Goal: Ask a question

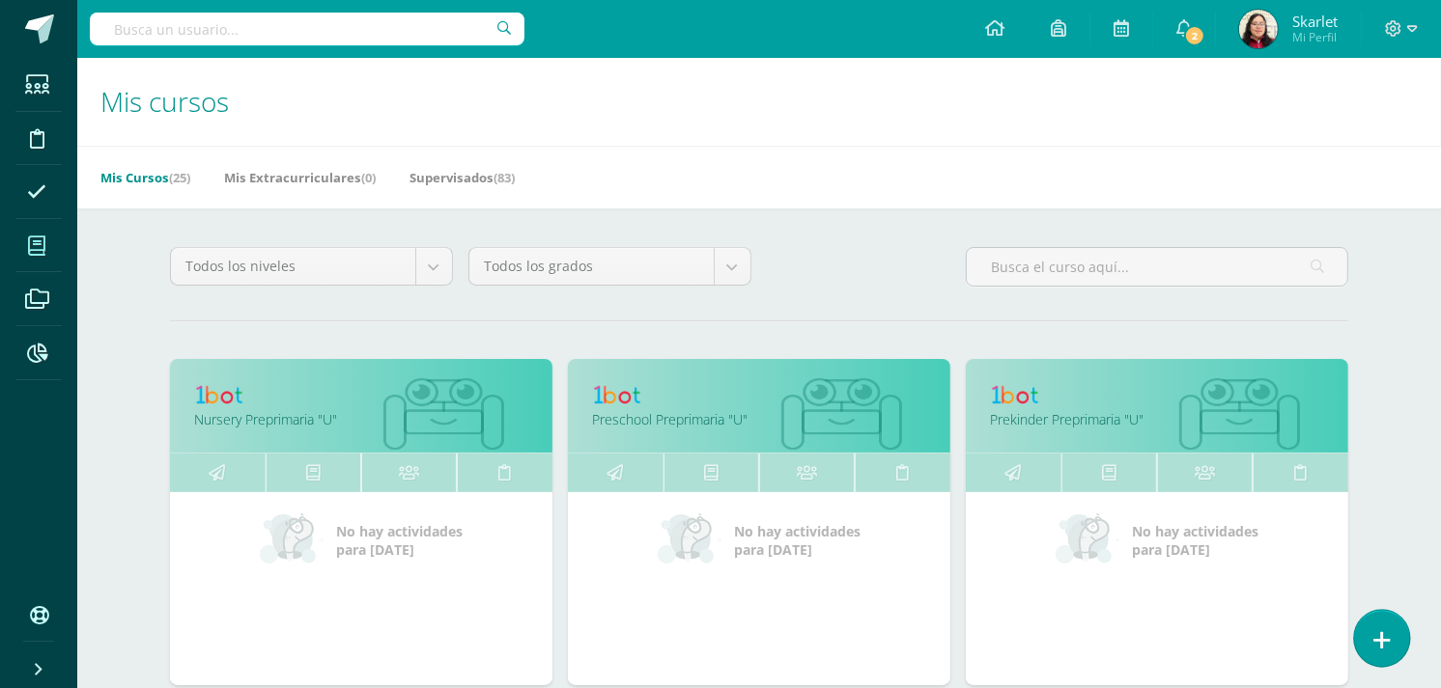
click at [1381, 644] on icon at bounding box center [1381, 641] width 17 height 22
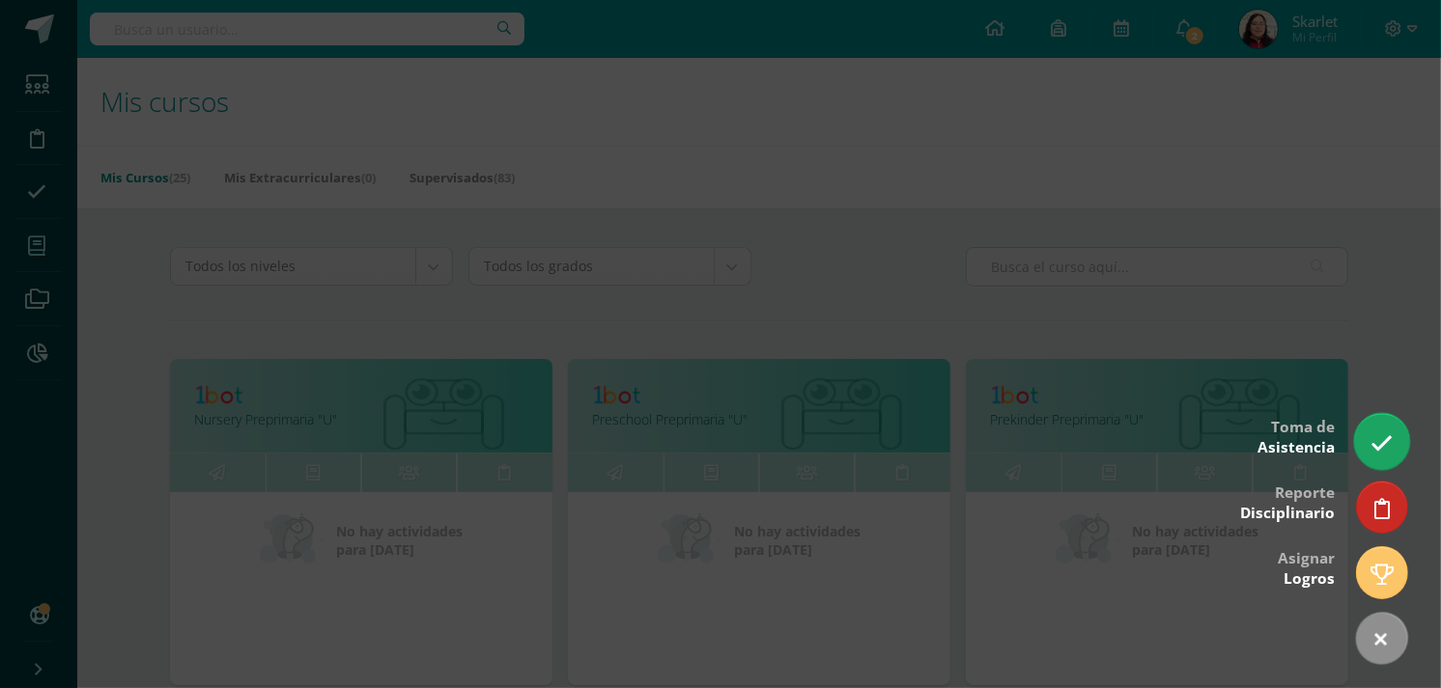
click at [1388, 442] on icon at bounding box center [1381, 444] width 22 height 22
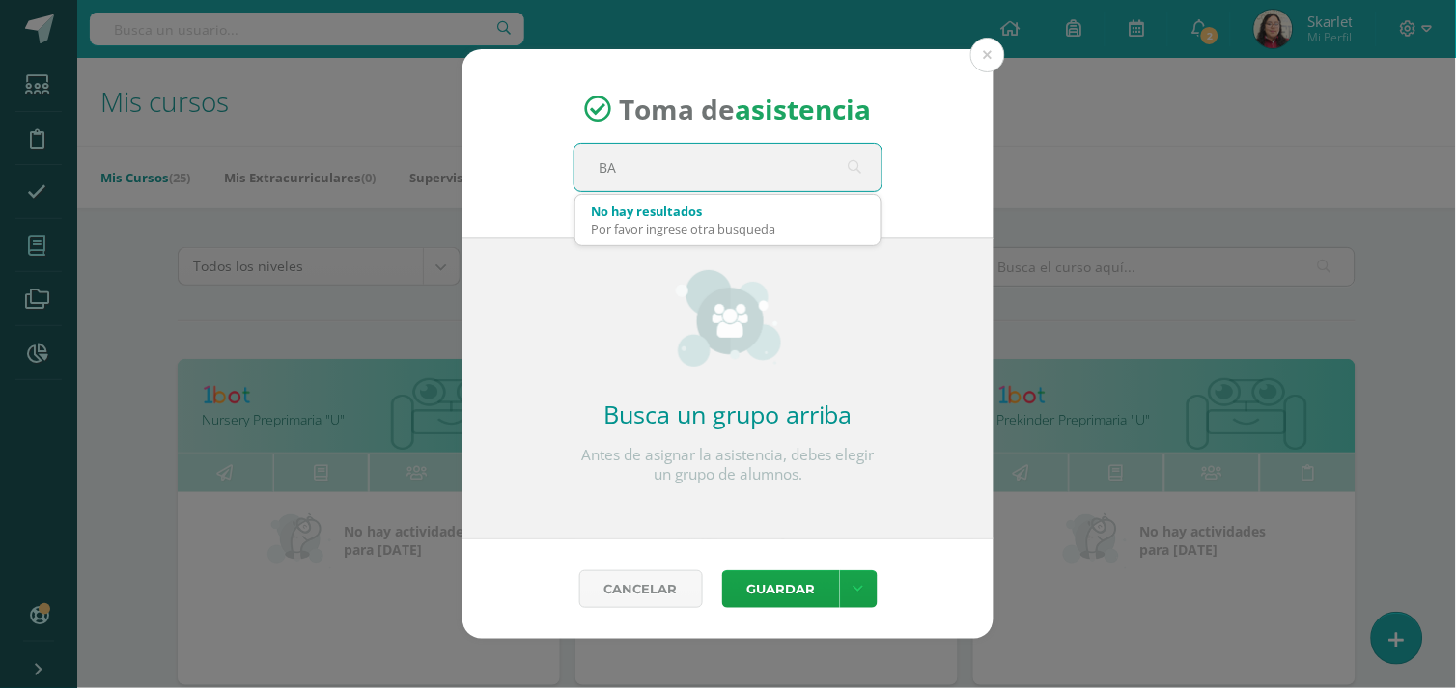
type input "B"
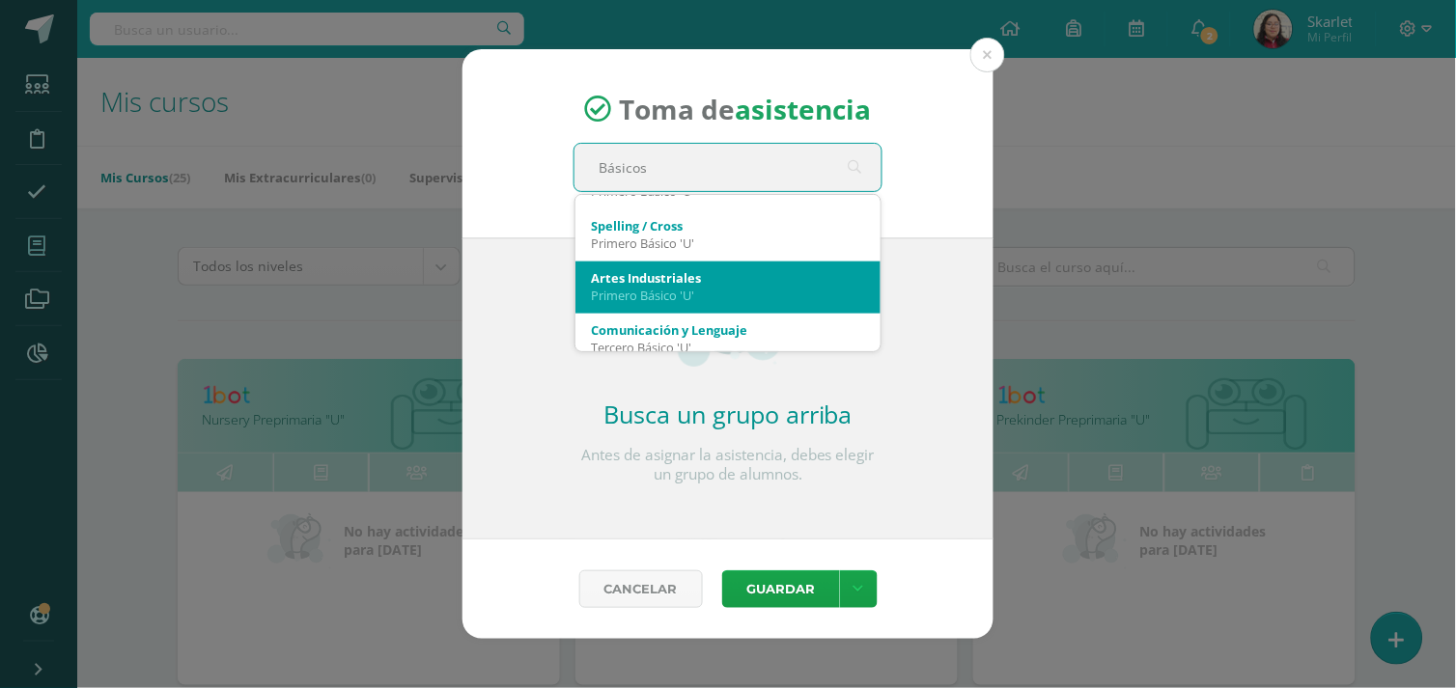
scroll to position [521, 0]
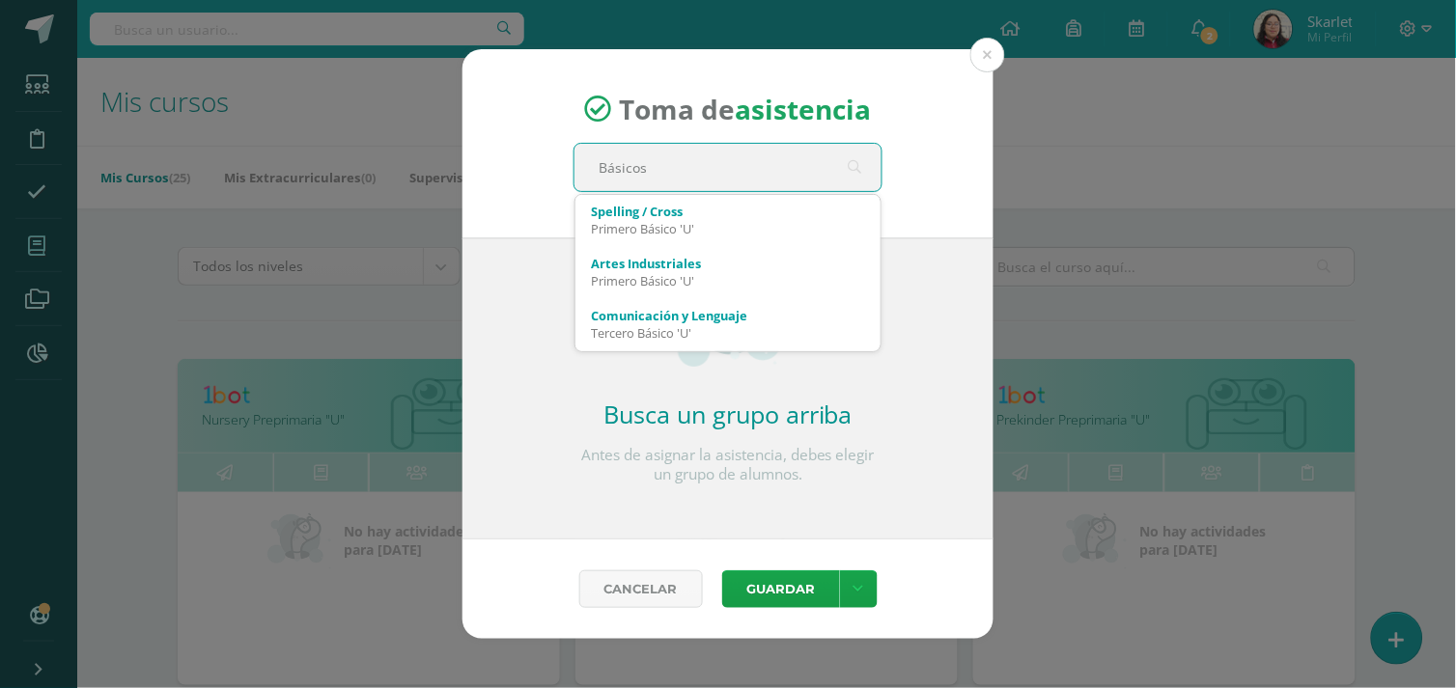
click at [691, 185] on input "Básicos" at bounding box center [728, 167] width 307 height 47
type input "B"
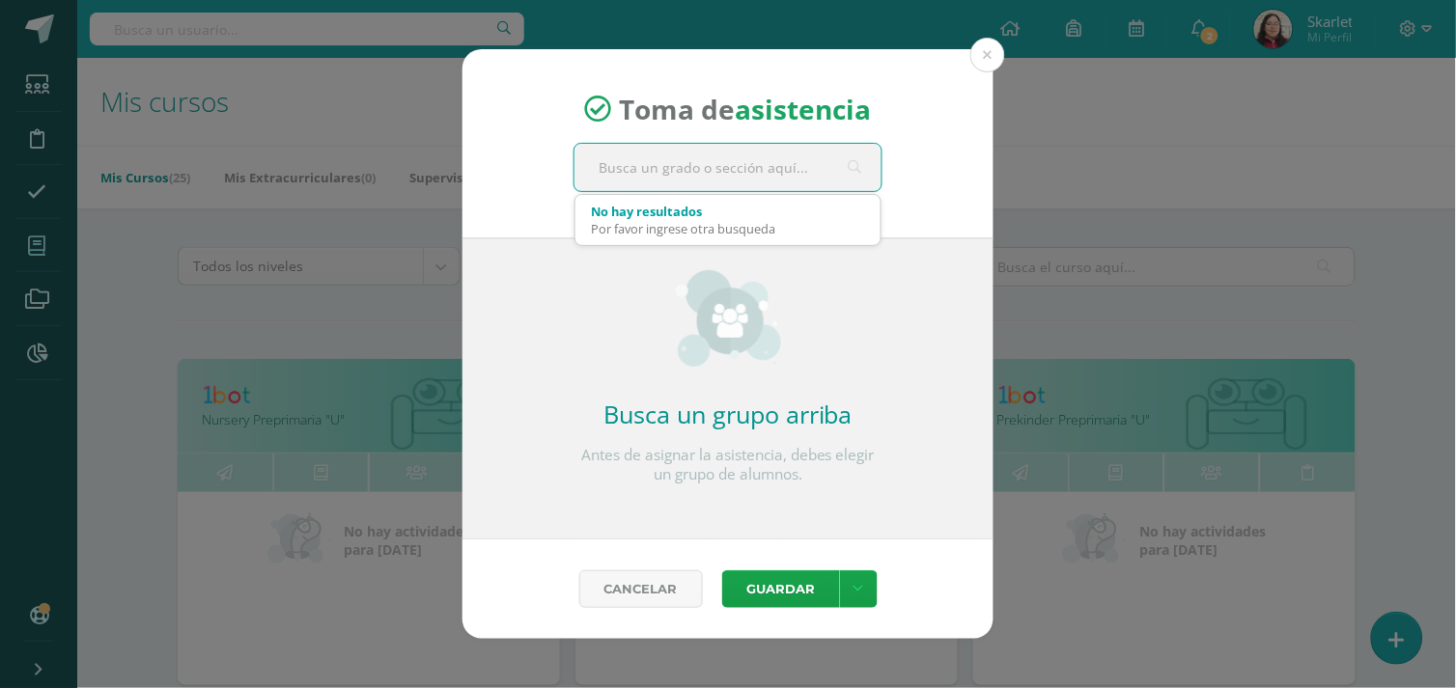
scroll to position [0, 0]
type input "b"
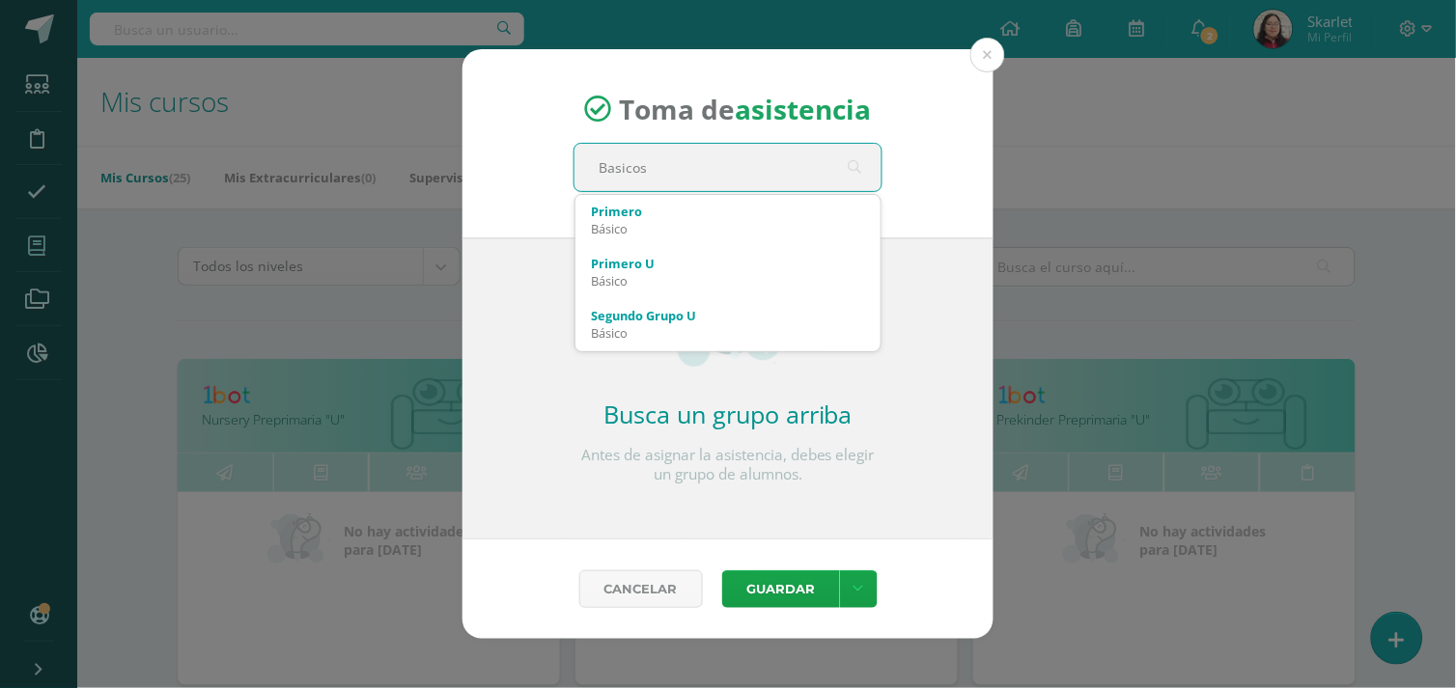
click at [640, 171] on input "Basicos" at bounding box center [728, 167] width 307 height 47
drag, startPoint x: 640, startPoint y: 171, endPoint x: 660, endPoint y: 158, distance: 23.8
click at [660, 158] on input "Basicos" at bounding box center [728, 167] width 307 height 47
type input "Básicos"
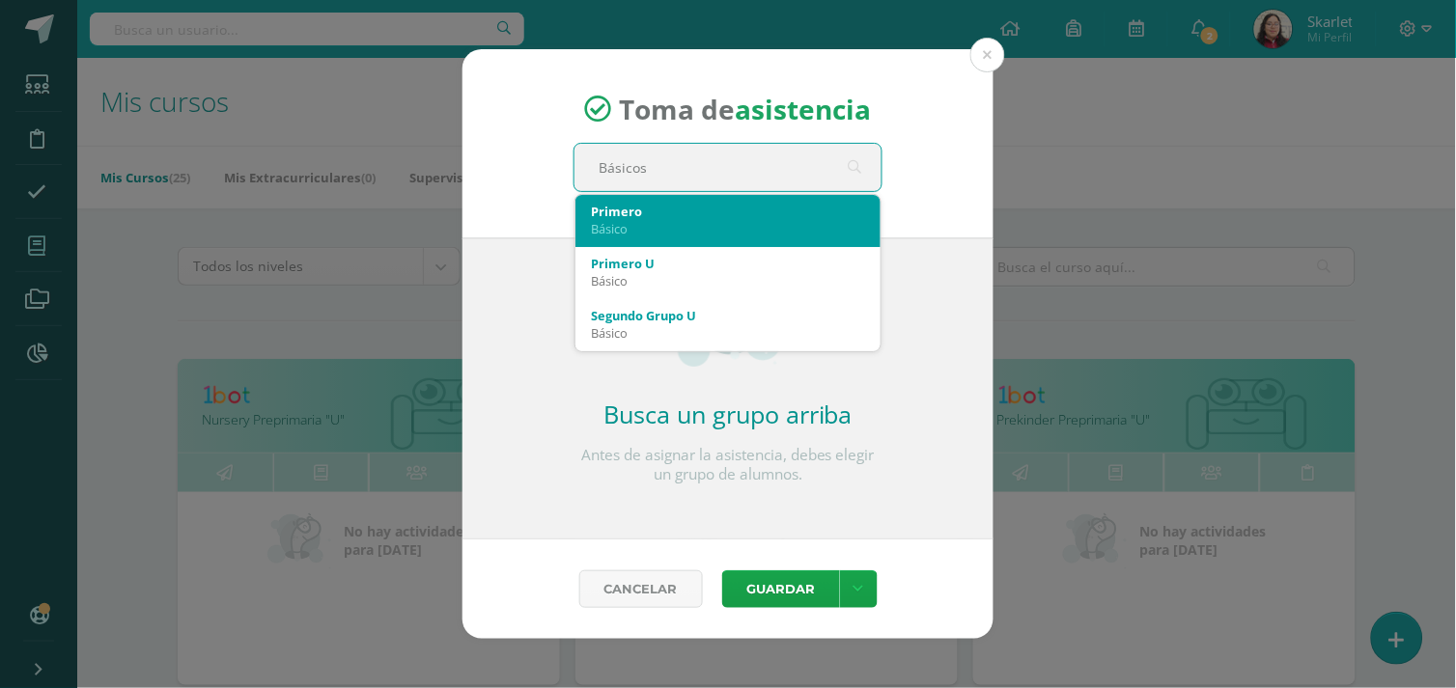
click at [666, 220] on div "Básico" at bounding box center [728, 228] width 274 height 17
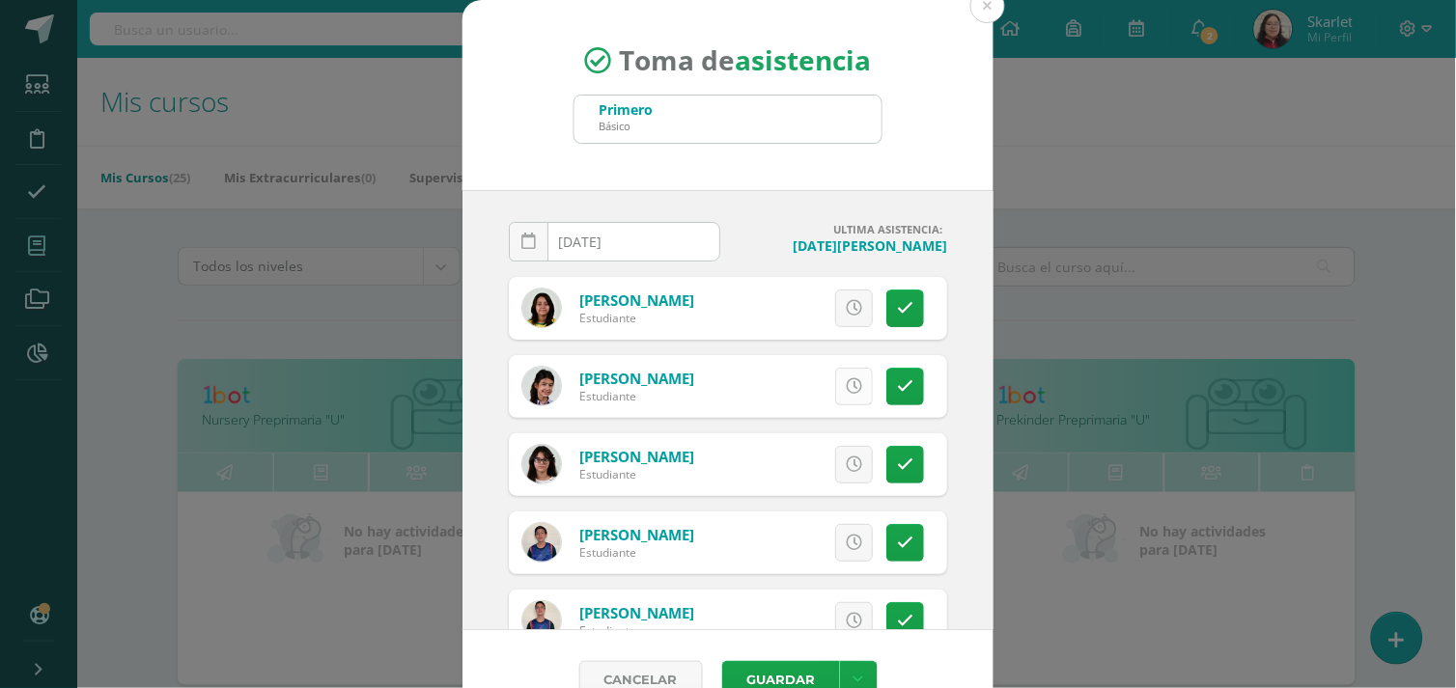
click at [846, 392] on icon at bounding box center [854, 387] width 16 height 16
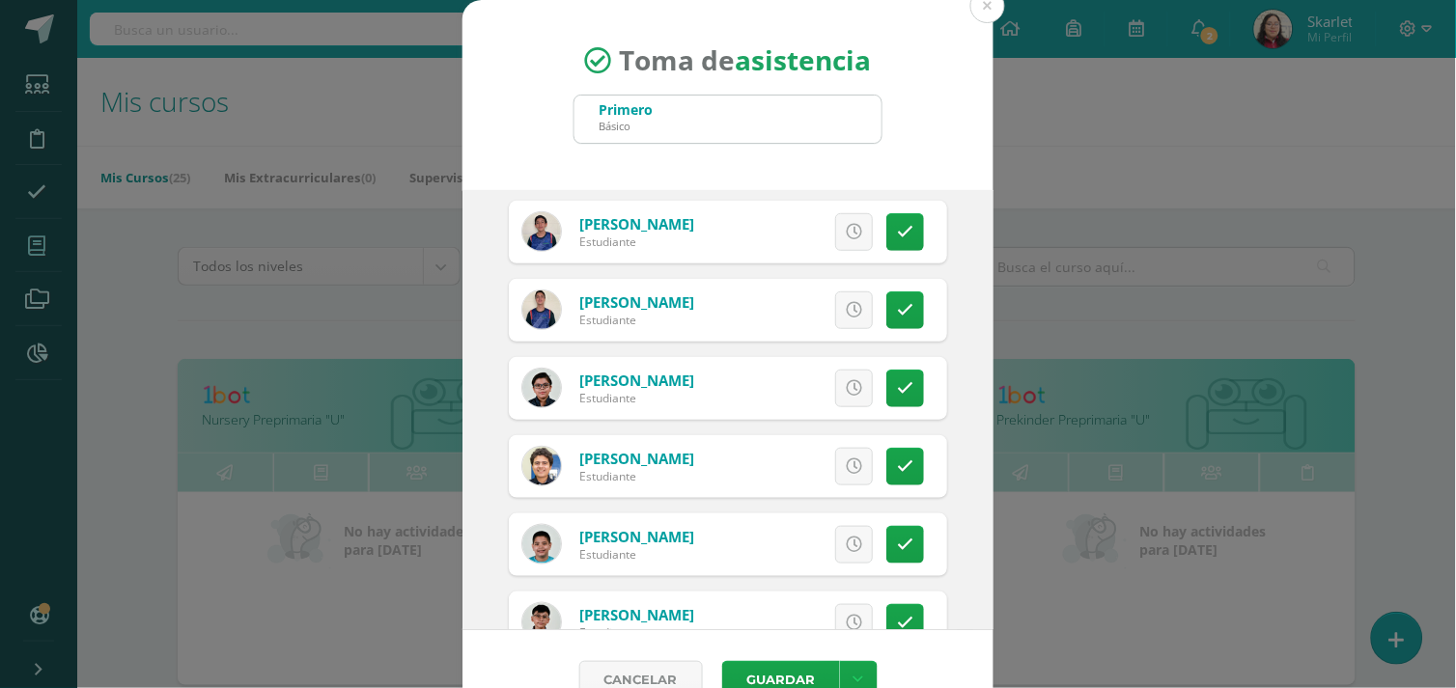
scroll to position [601, 0]
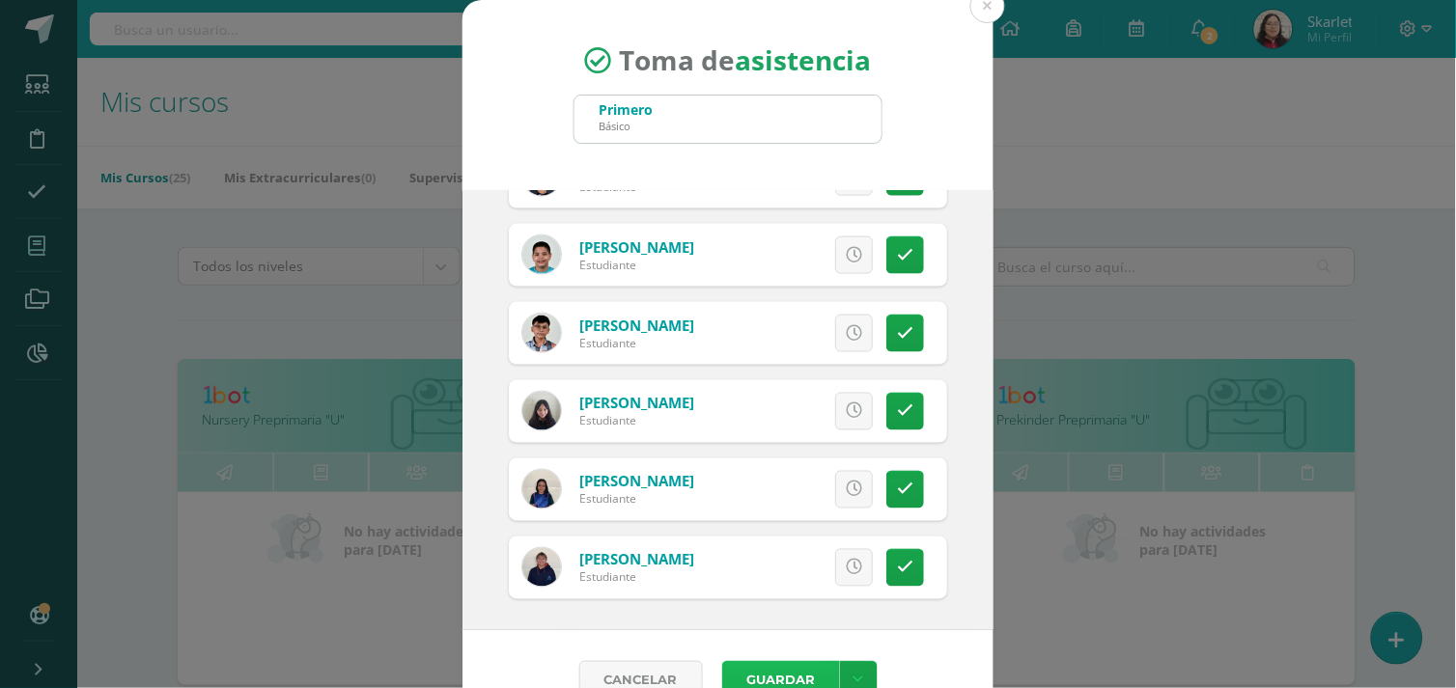
click at [792, 674] on button "Guardar" at bounding box center [781, 680] width 118 height 38
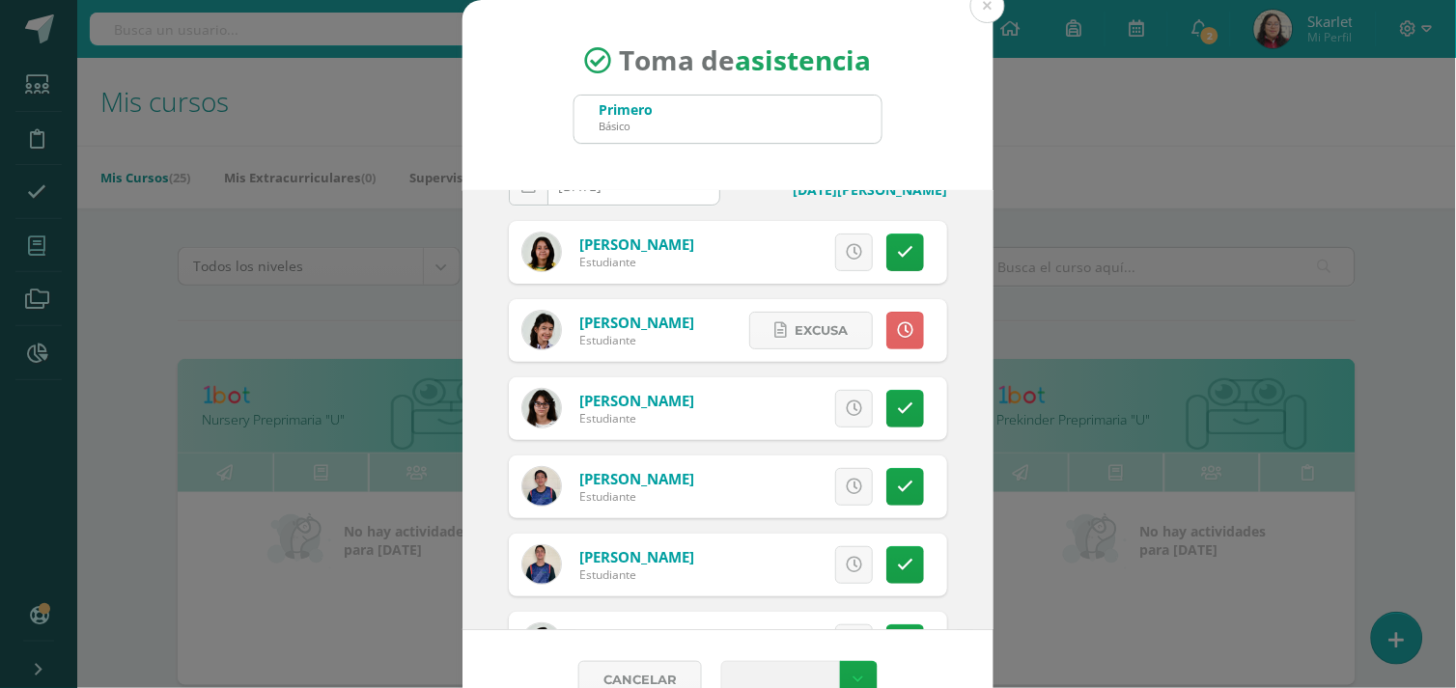
scroll to position [0, 0]
